Goal: Task Accomplishment & Management: Manage account settings

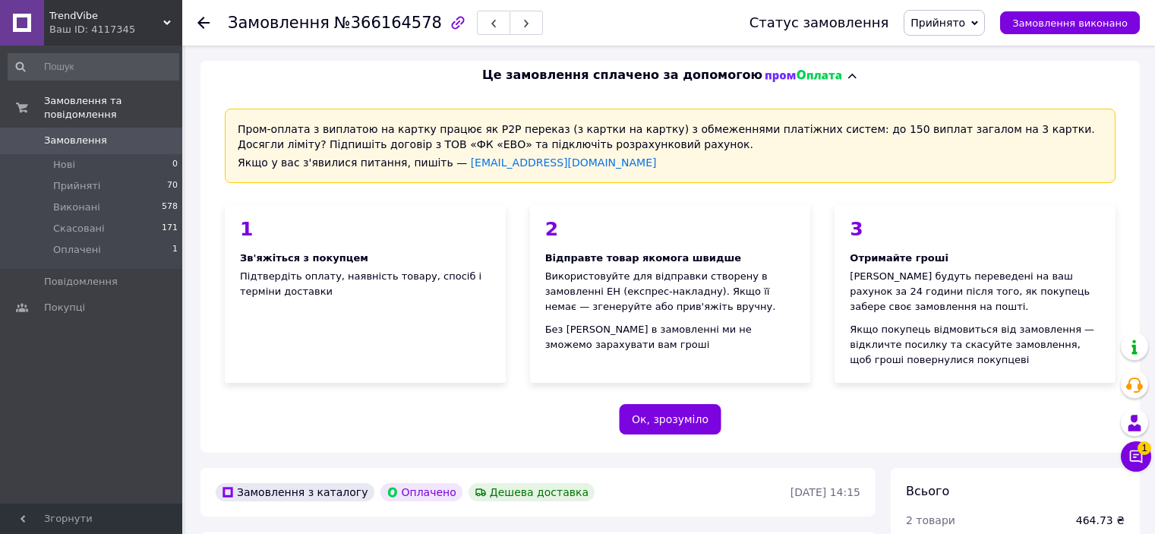
scroll to position [1333, 0]
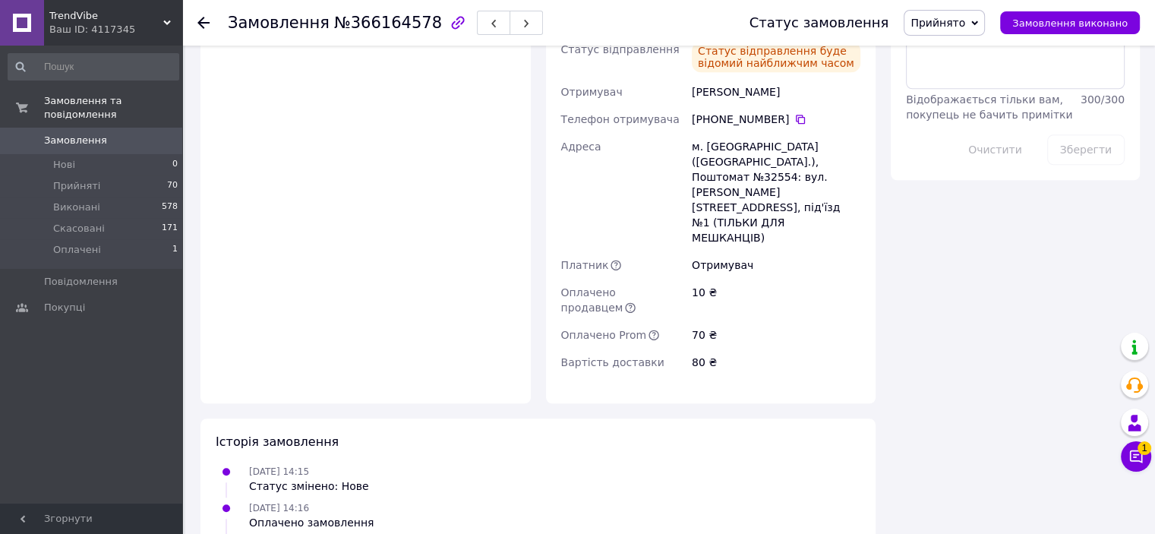
click at [169, 26] on icon at bounding box center [167, 23] width 8 height 8
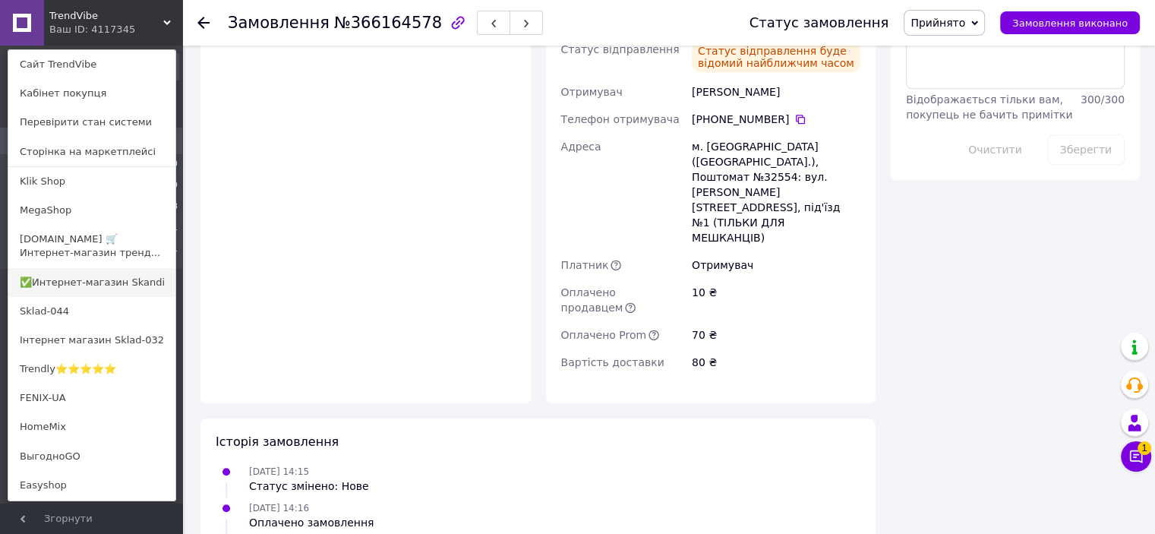
scroll to position [76, 0]
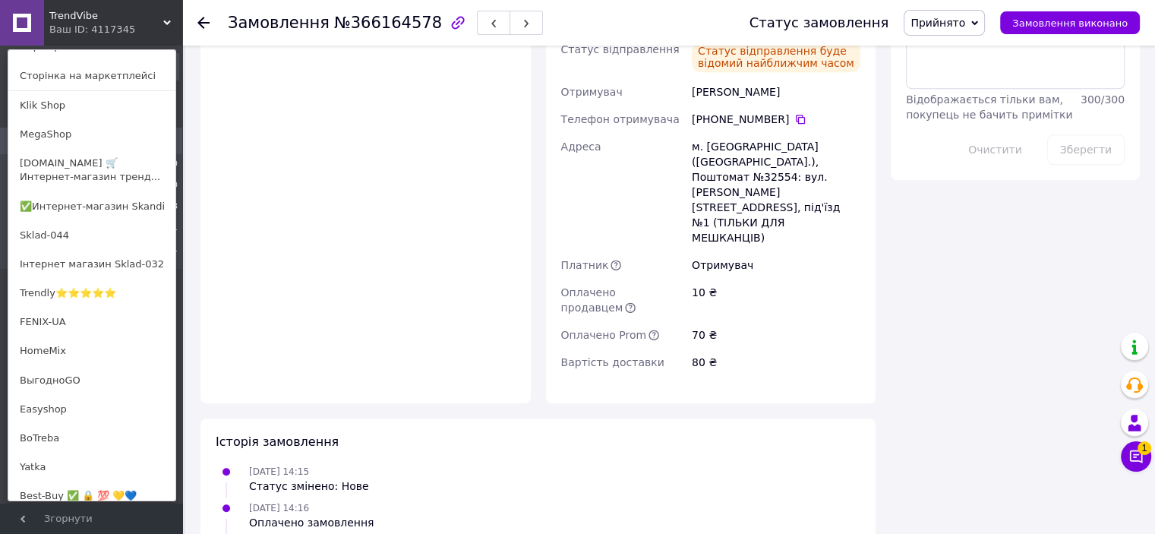
click at [87, 297] on link "Trendly⭐⭐⭐⭐⭐" at bounding box center [91, 293] width 167 height 29
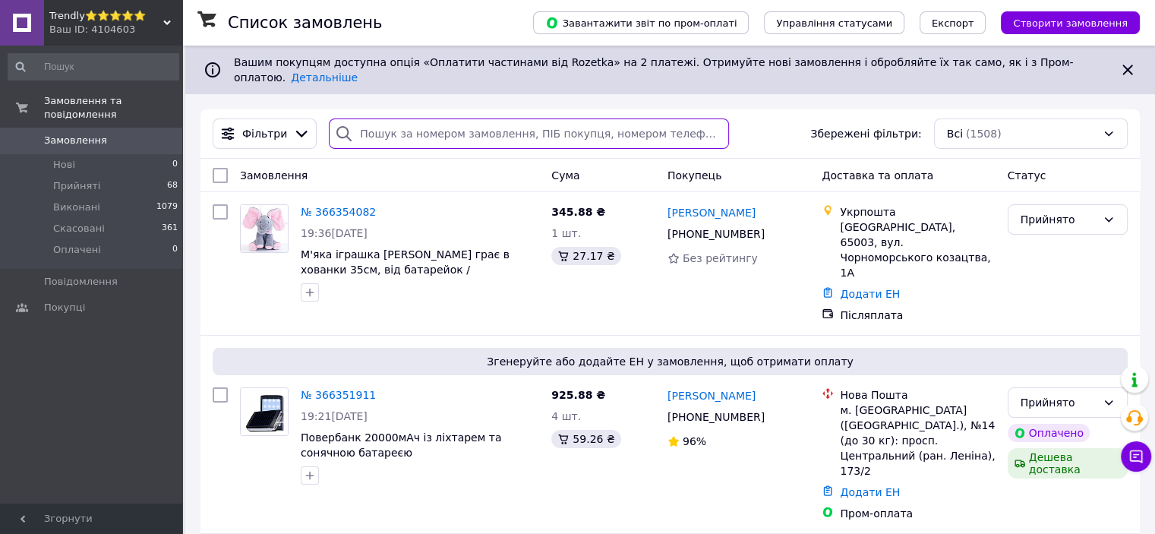
click at [374, 124] on input "search" at bounding box center [529, 134] width 400 height 30
paste input "366166074"
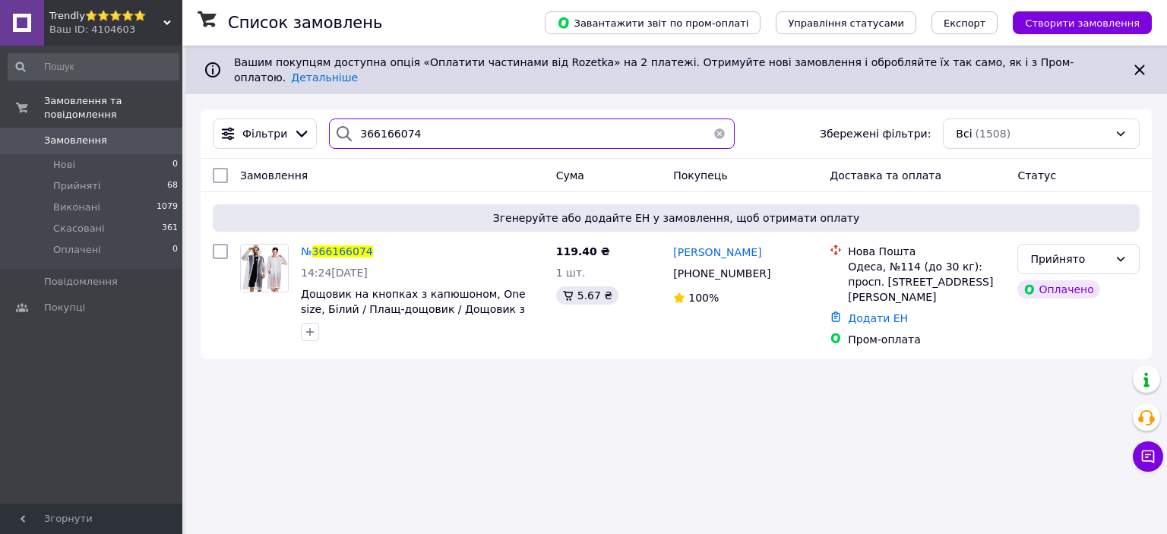
type input "366166074"
click at [172, 17] on div "Trendly⭐⭐⭐⭐⭐ Ваш ID: 4104603" at bounding box center [113, 23] width 138 height 46
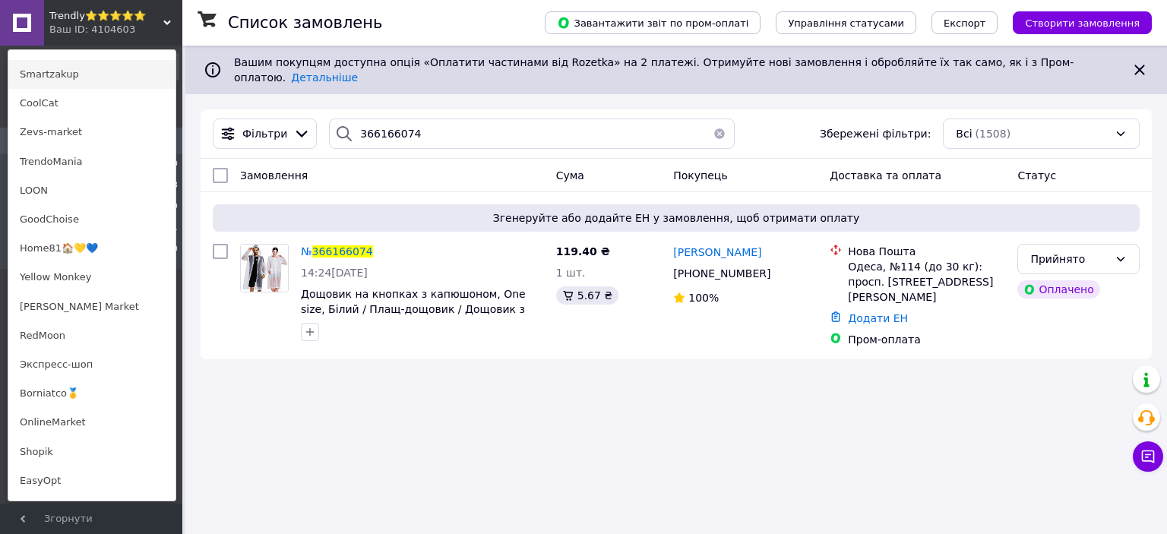
scroll to position [760, 0]
click at [97, 370] on link "Экспресс-шоп" at bounding box center [91, 363] width 167 height 29
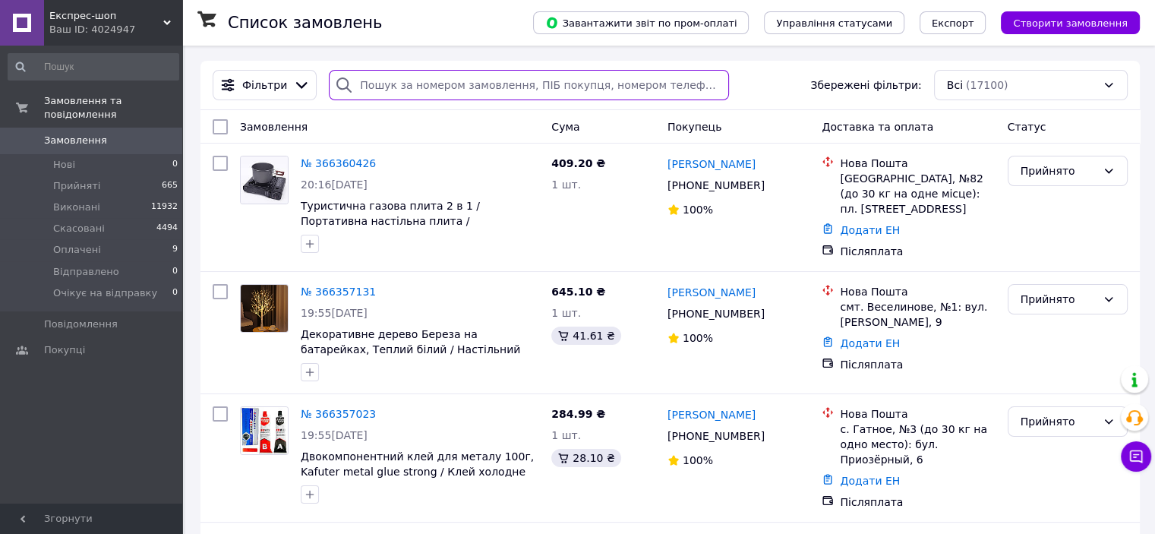
click at [401, 94] on input "search" at bounding box center [529, 85] width 400 height 30
paste input "366168690"
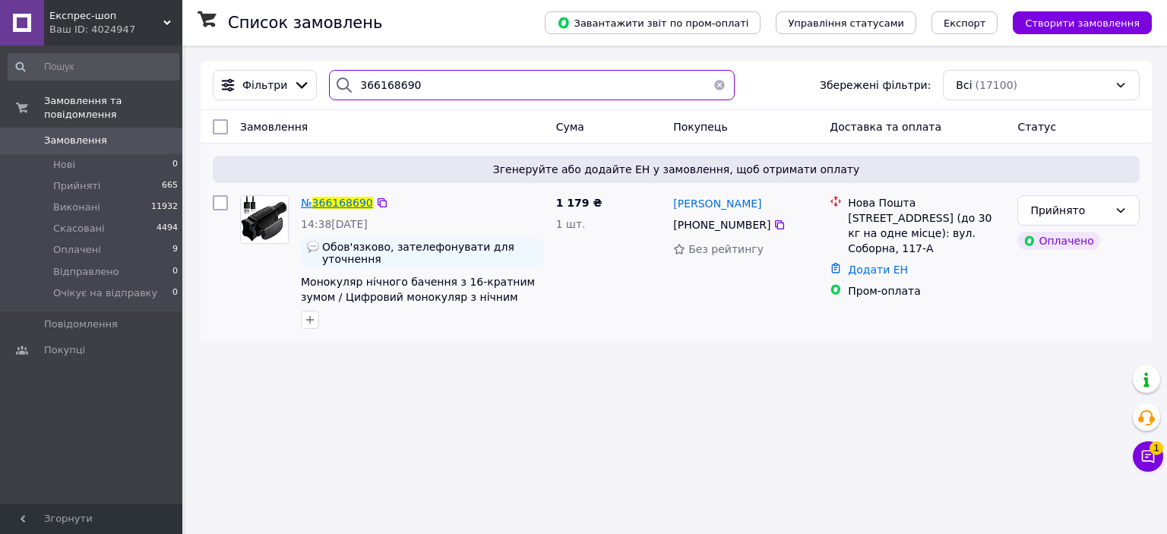
type input "366168690"
click at [335, 203] on span "366168690" at bounding box center [342, 203] width 61 height 12
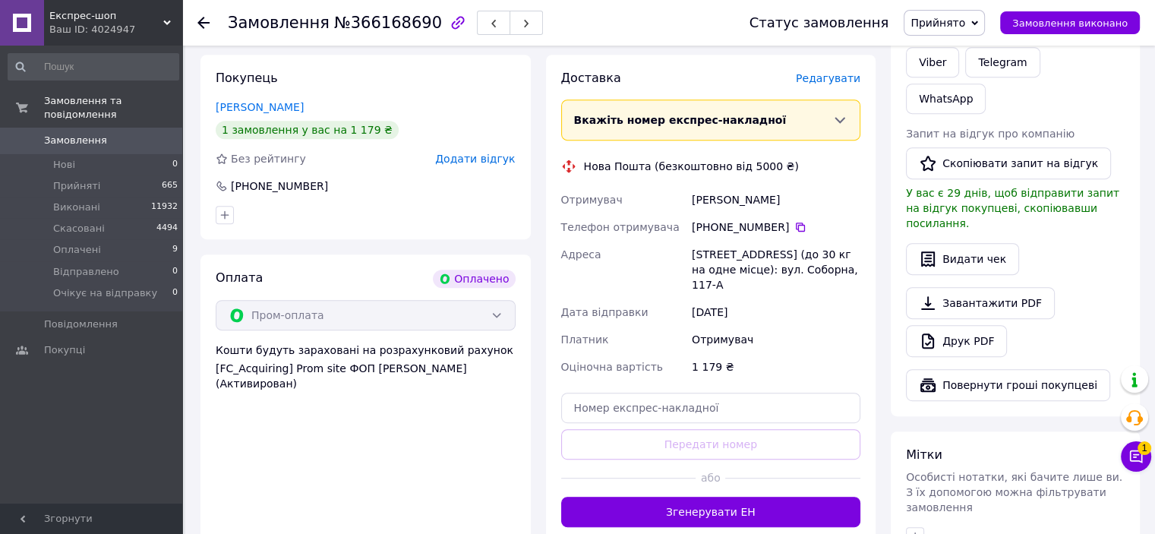
scroll to position [684, 0]
click at [162, 24] on div "Ваш ID: 4024947" at bounding box center [115, 30] width 133 height 14
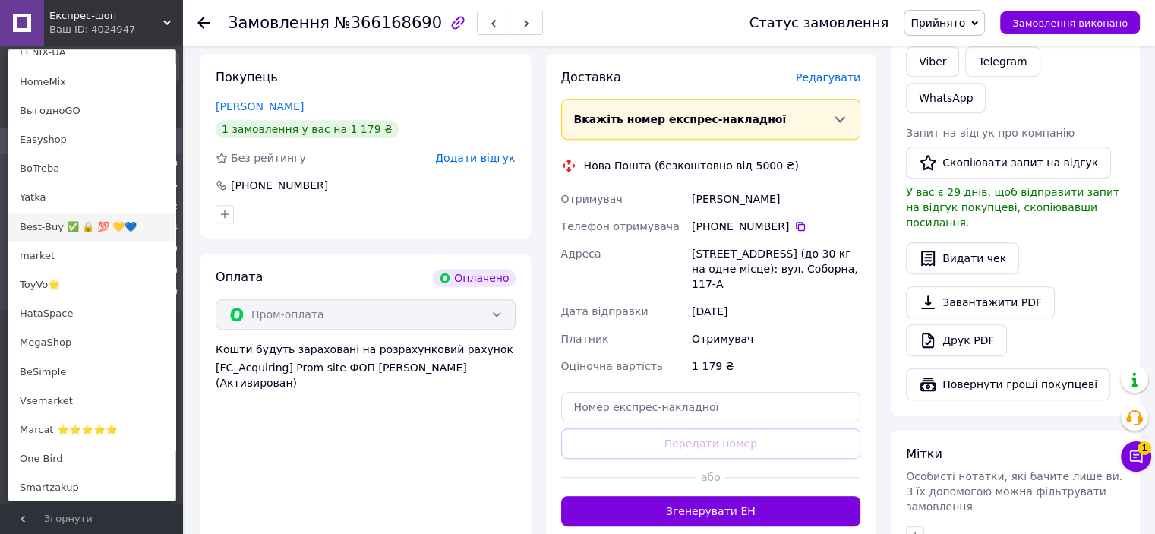
scroll to position [456, 0]
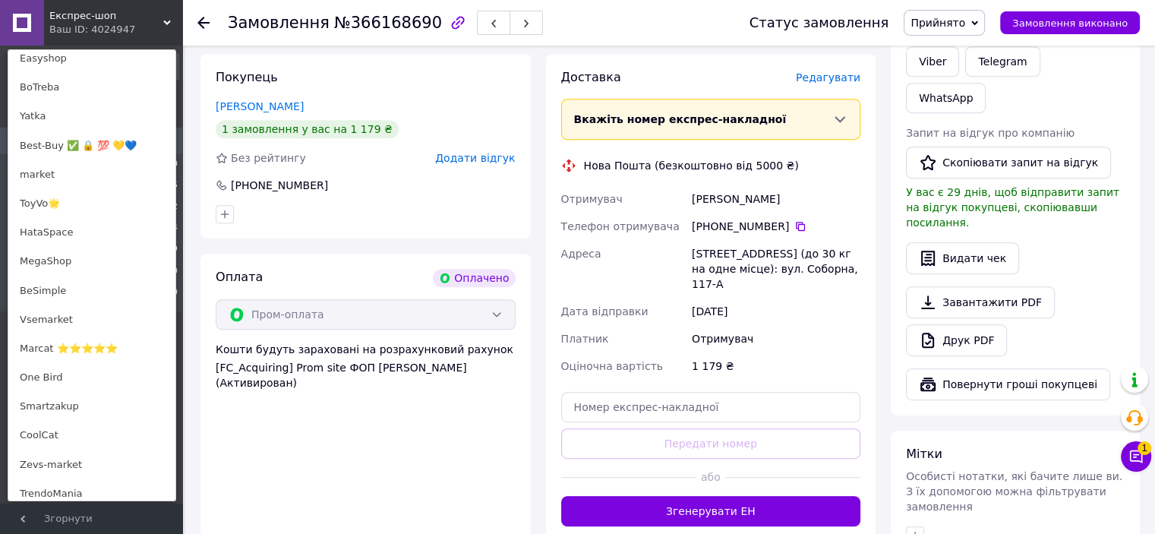
click at [74, 340] on link "Marcat ⭐⭐⭐⭐⭐" at bounding box center [91, 348] width 167 height 29
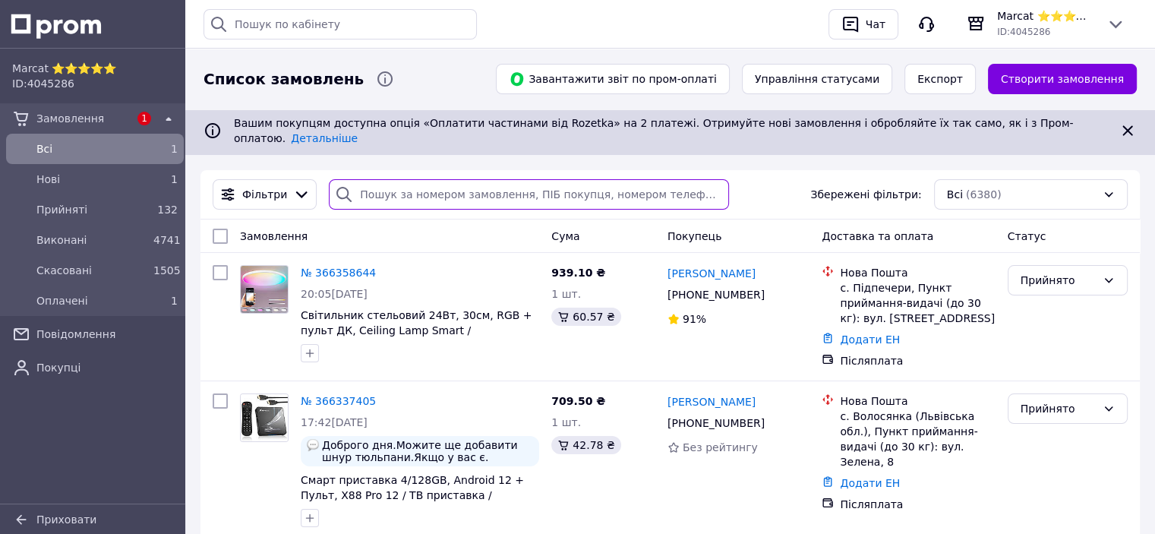
click at [416, 188] on input "search" at bounding box center [529, 194] width 400 height 30
paste input "366177971"
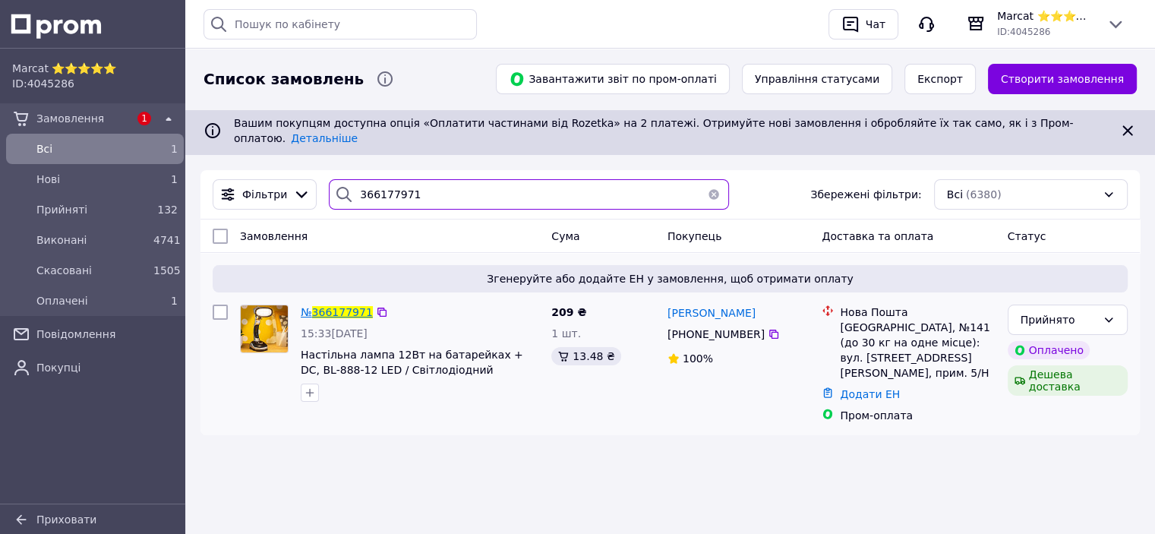
type input "366177971"
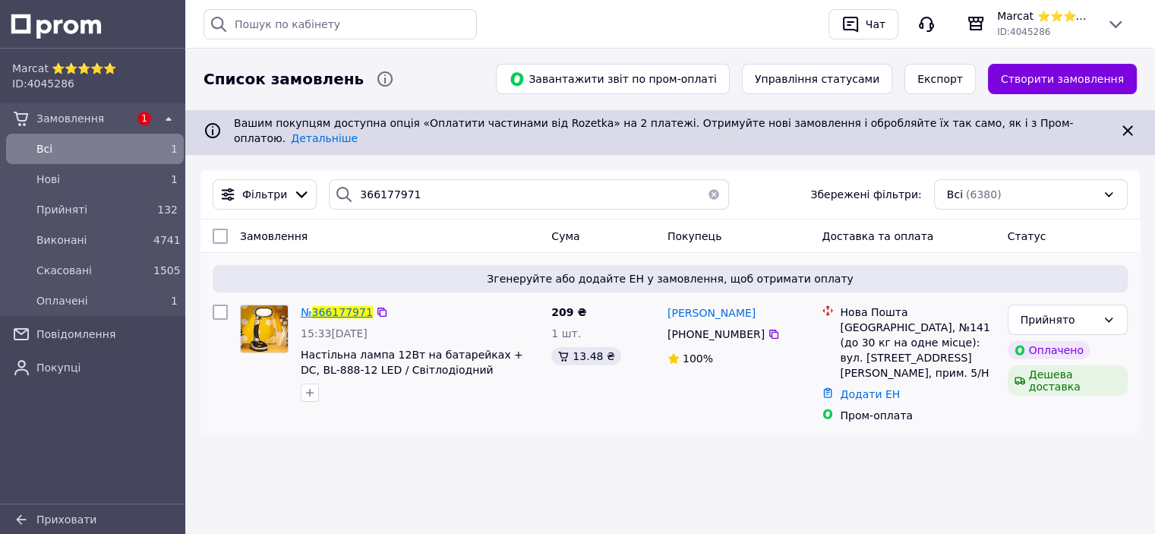
click at [349, 306] on span "366177971" at bounding box center [342, 312] width 61 height 12
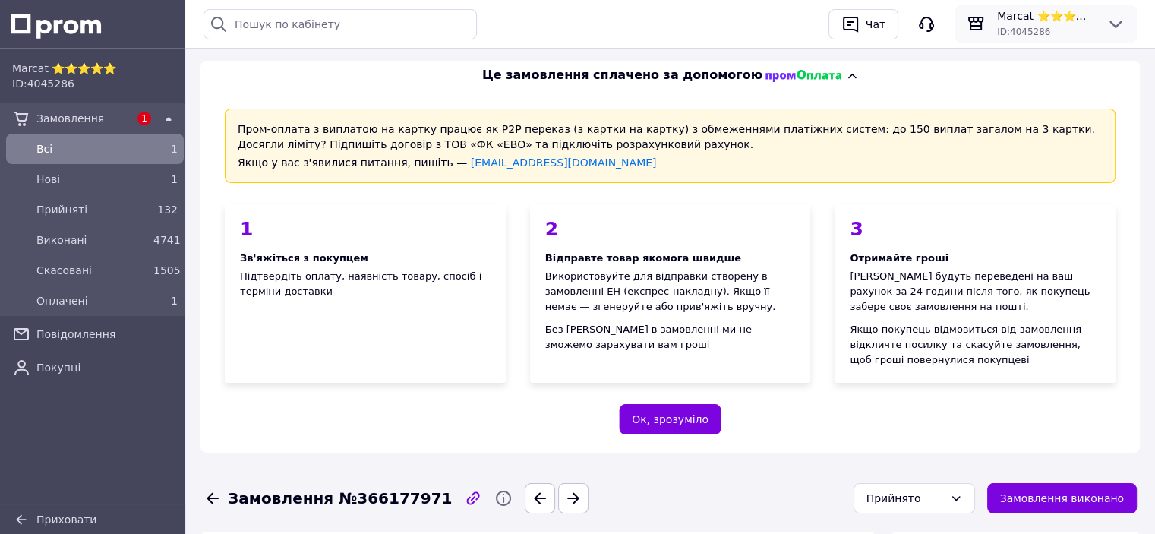
click at [1123, 27] on icon at bounding box center [1116, 24] width 18 height 18
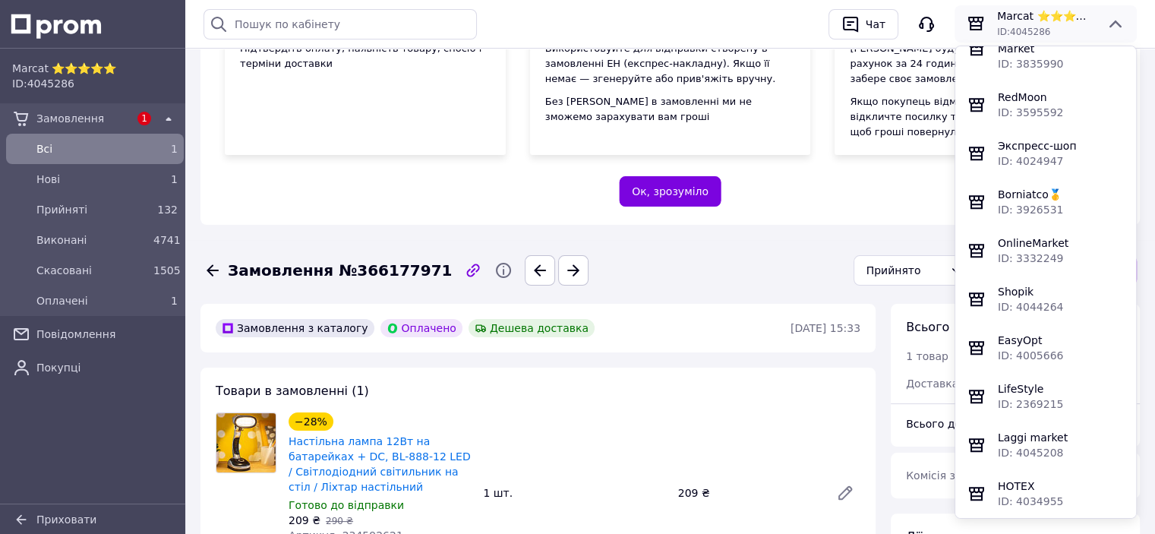
scroll to position [1671, 0]
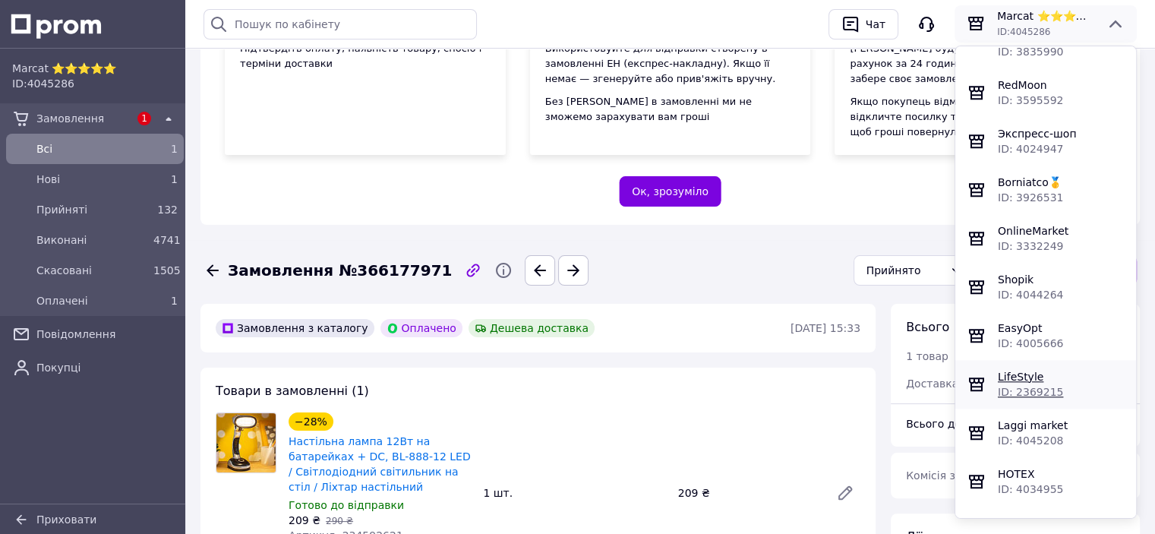
click at [1016, 378] on span "LifeStyle" at bounding box center [1021, 377] width 46 height 12
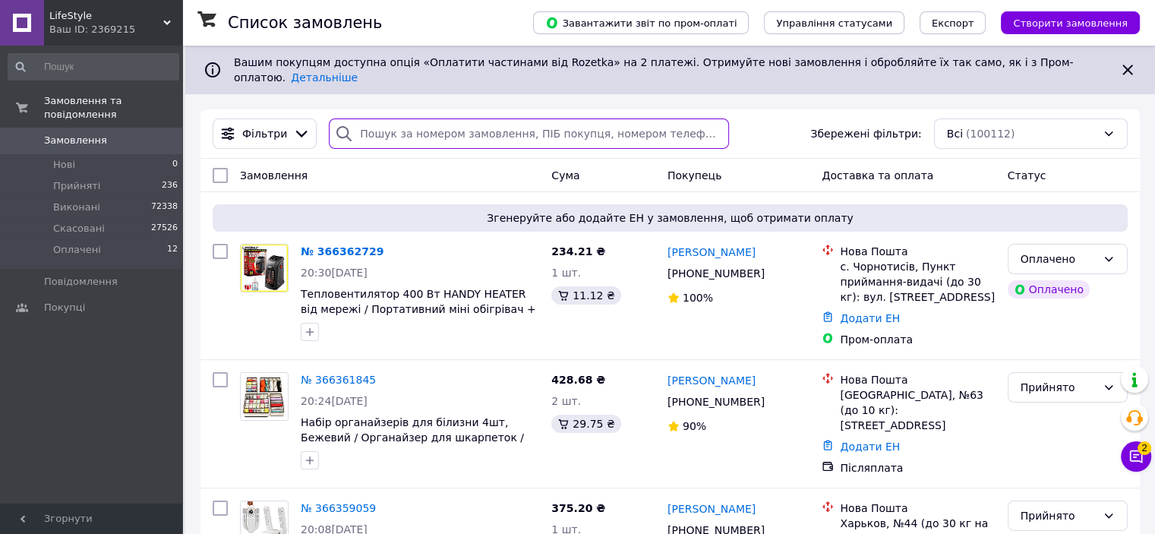
click at [412, 124] on input "search" at bounding box center [529, 134] width 400 height 30
paste input "366169149"
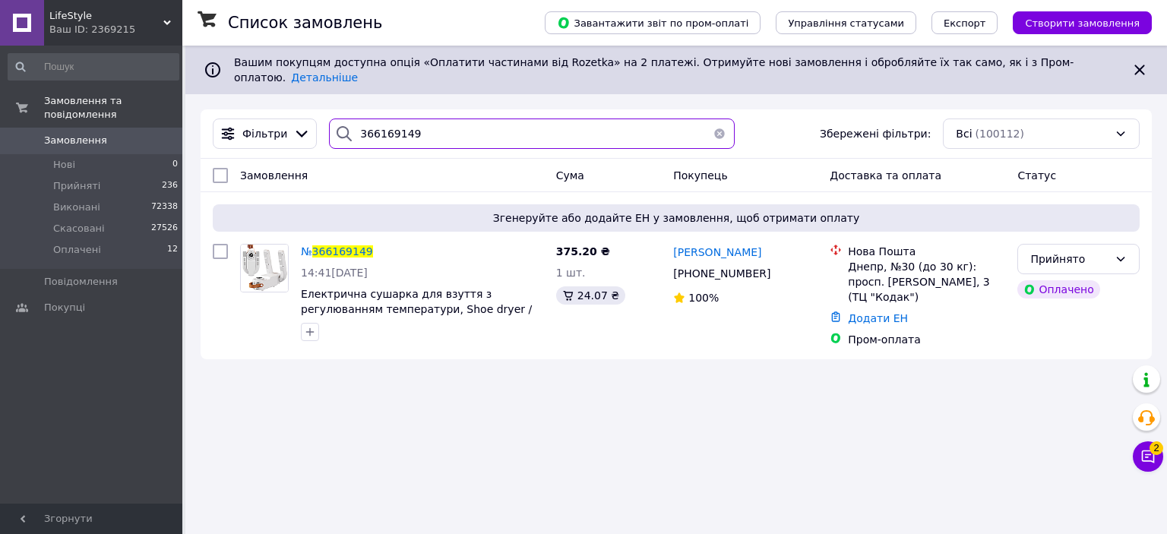
type input "366169149"
click at [1118, 257] on icon at bounding box center [1121, 259] width 8 height 5
click at [719, 419] on div "Список замовлень Завантажити звіт по пром-оплаті Управління статусами Експорт С…" at bounding box center [675, 267] width 981 height 534
click at [334, 245] on span "366169149" at bounding box center [342, 251] width 61 height 12
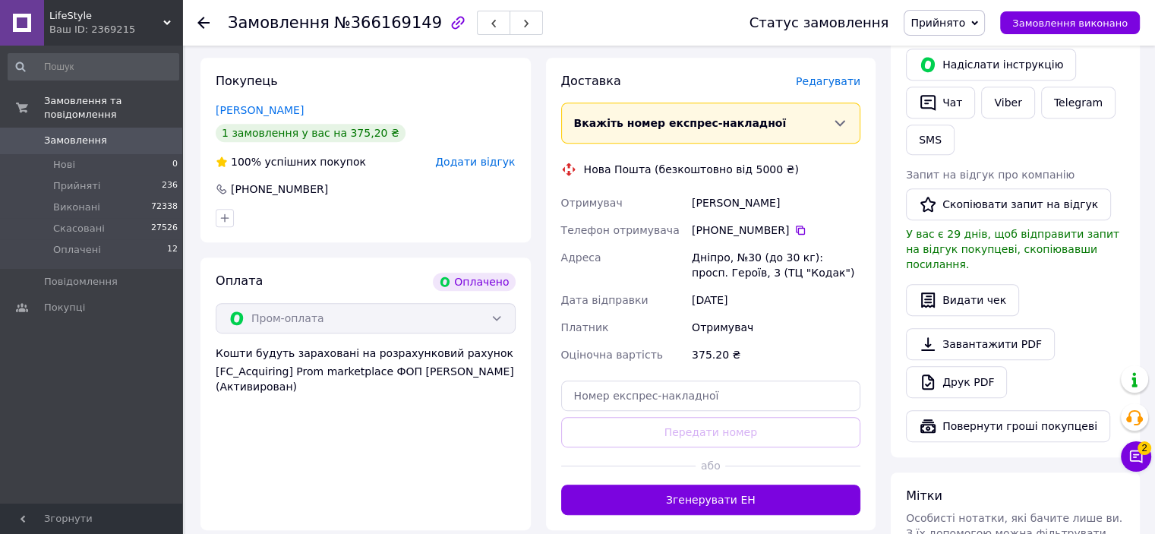
scroll to position [760, 0]
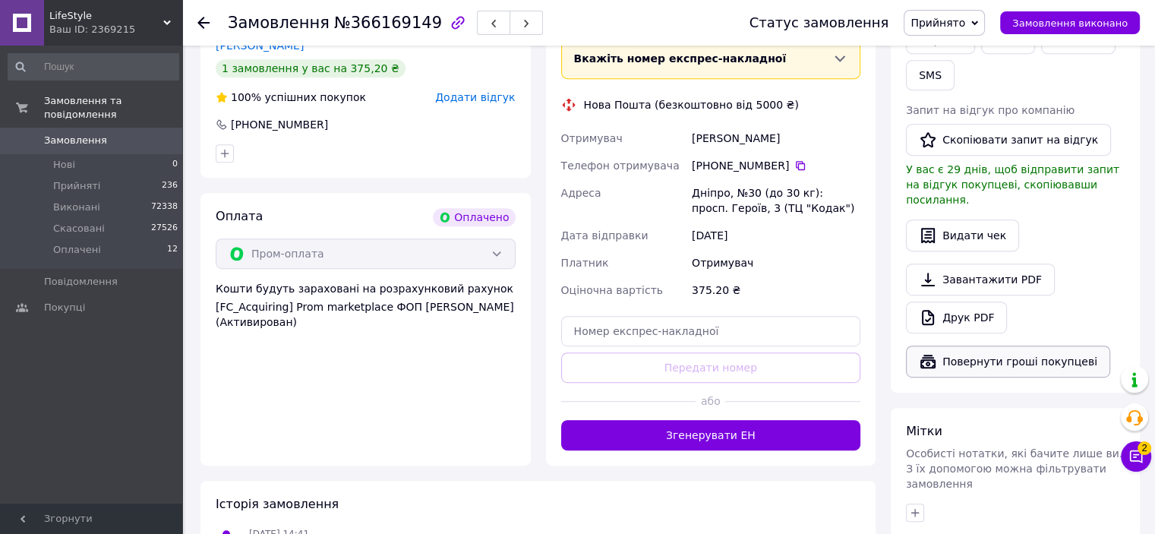
click at [985, 349] on button "Повернути гроші покупцеві" at bounding box center [1008, 362] width 204 height 32
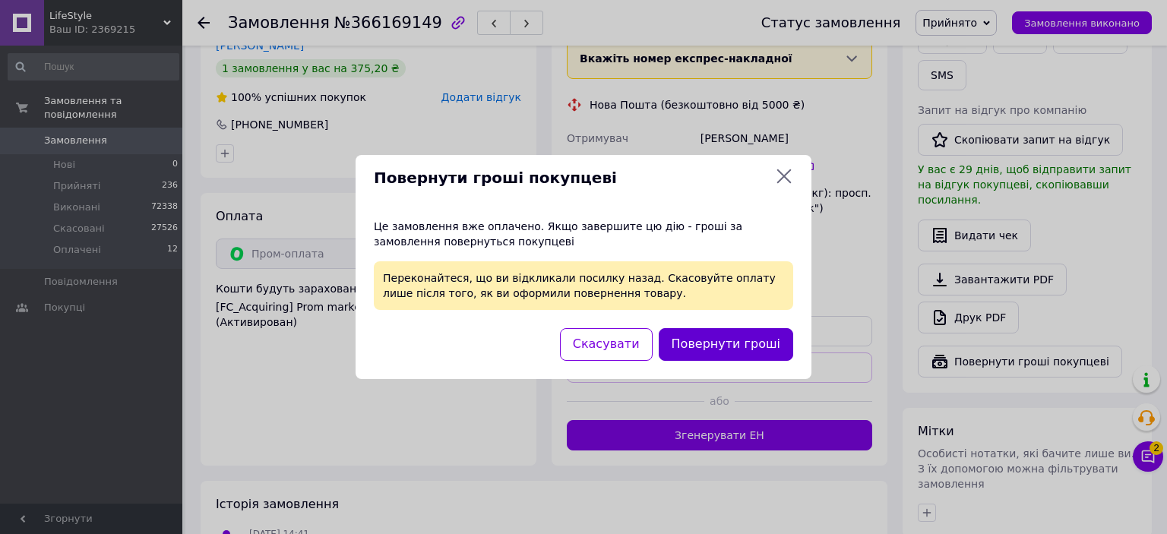
click at [755, 349] on button "Повернути гроші" at bounding box center [726, 344] width 134 height 33
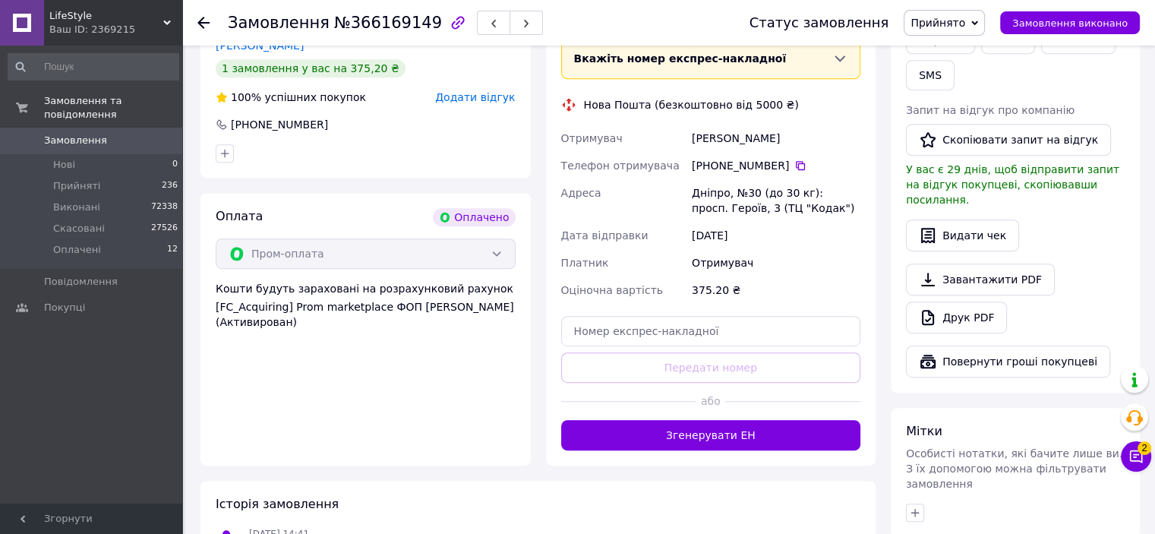
click at [161, 23] on div "Ваш ID: 2369215" at bounding box center [115, 30] width 133 height 14
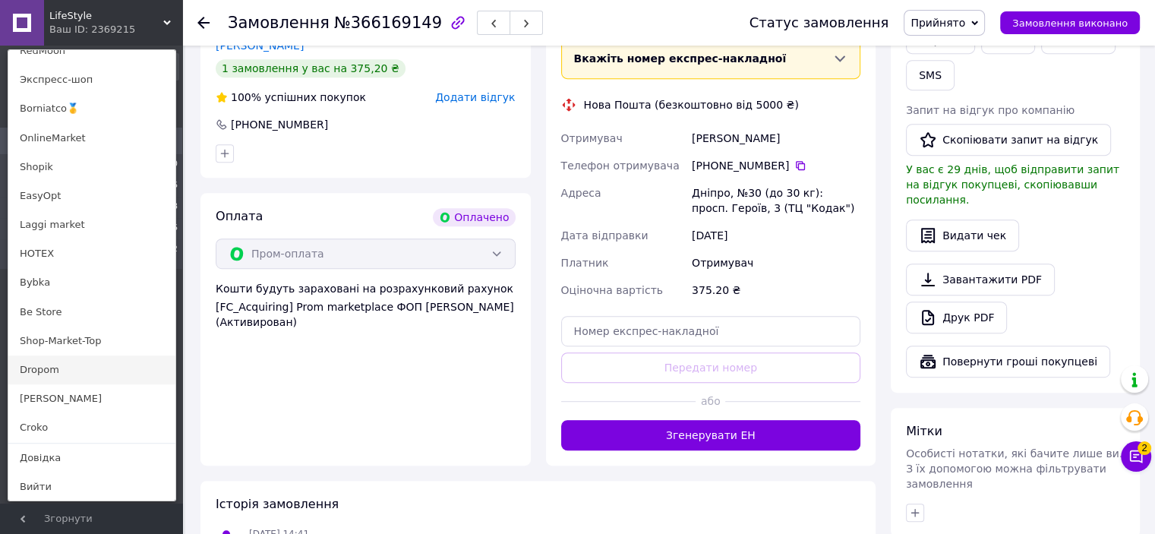
scroll to position [961, 0]
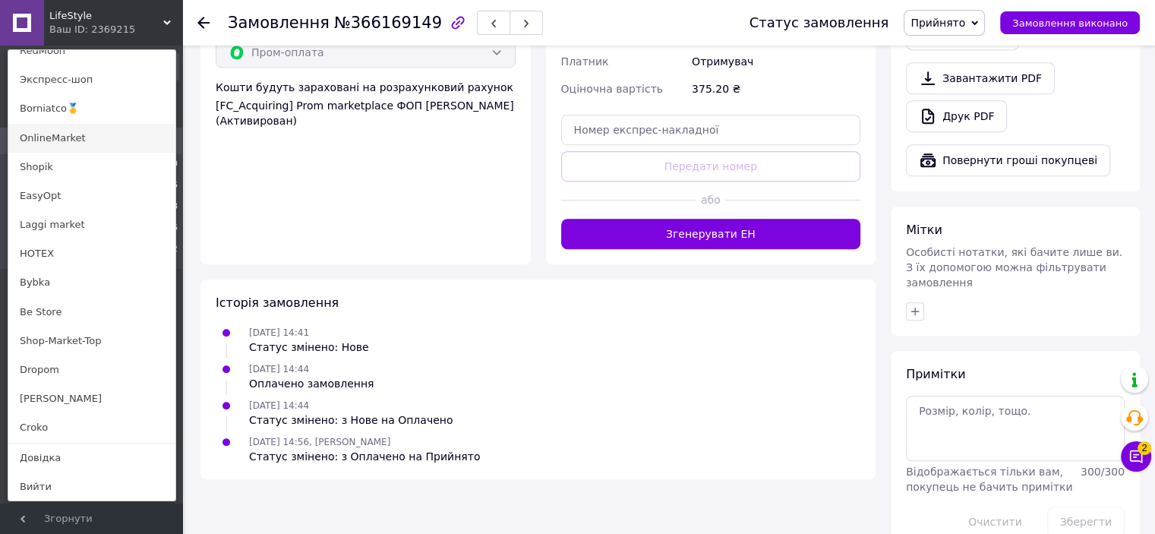
click at [67, 138] on link "OnlineMarket" at bounding box center [91, 138] width 167 height 29
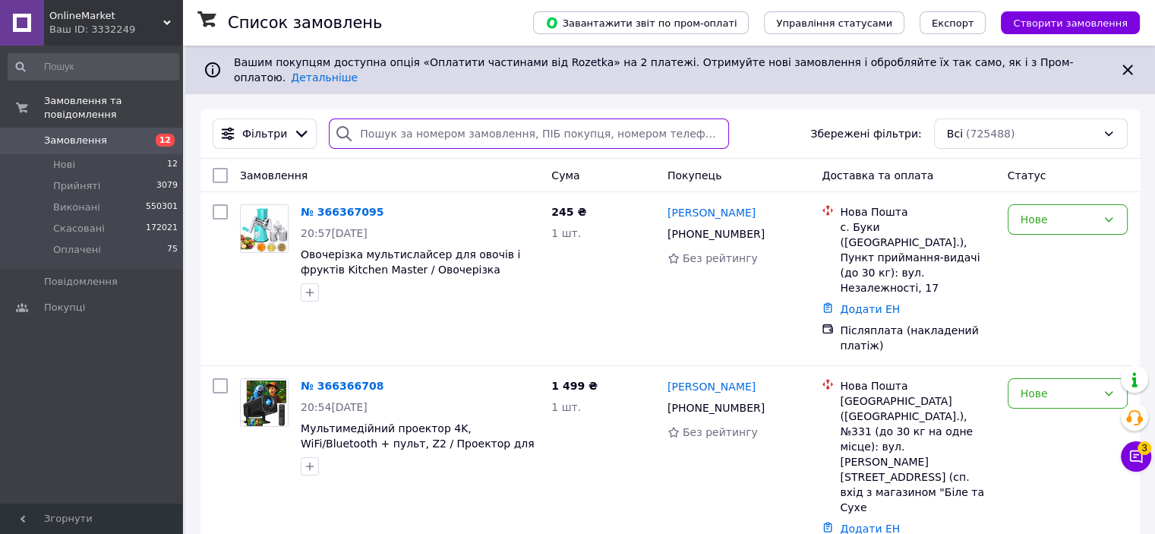
click at [380, 123] on input "search" at bounding box center [529, 134] width 400 height 30
paste input "366213221"
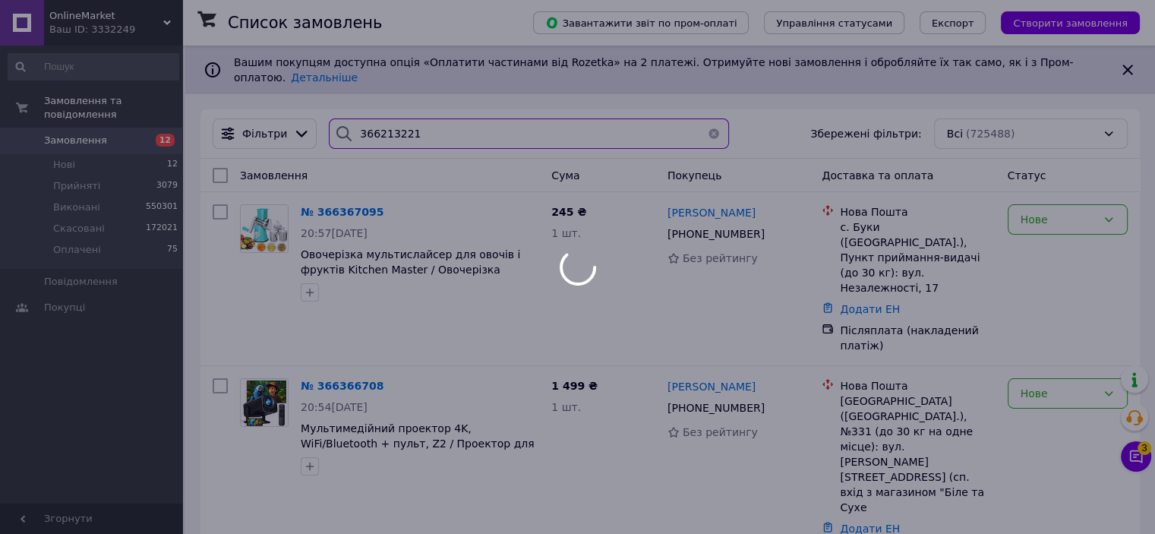
type input "366213221"
